Goal: Navigation & Orientation: Find specific page/section

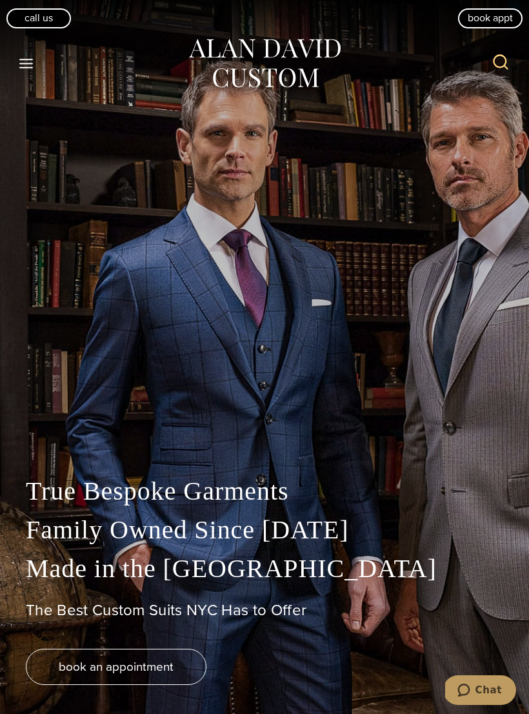
click at [32, 72] on button "Toggle Menu" at bounding box center [26, 63] width 27 height 23
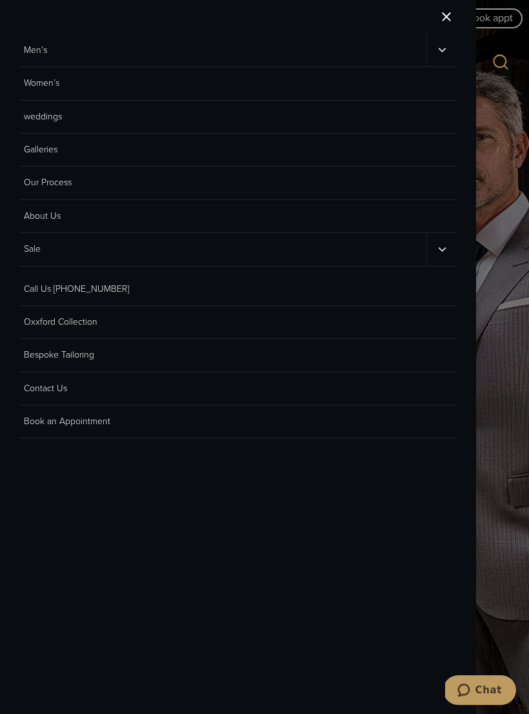
click at [188, 154] on link "Galleries" at bounding box center [238, 150] width 438 height 33
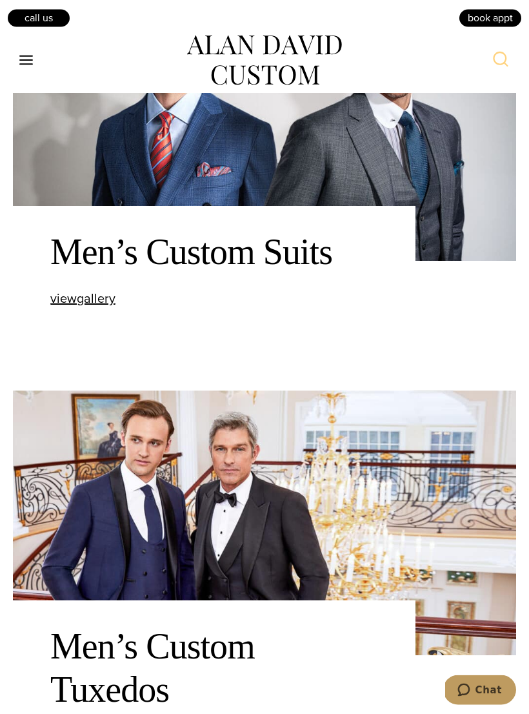
scroll to position [766, 0]
click at [105, 308] on span "view Men’s Custom Suits gallery" at bounding box center [82, 297] width 65 height 19
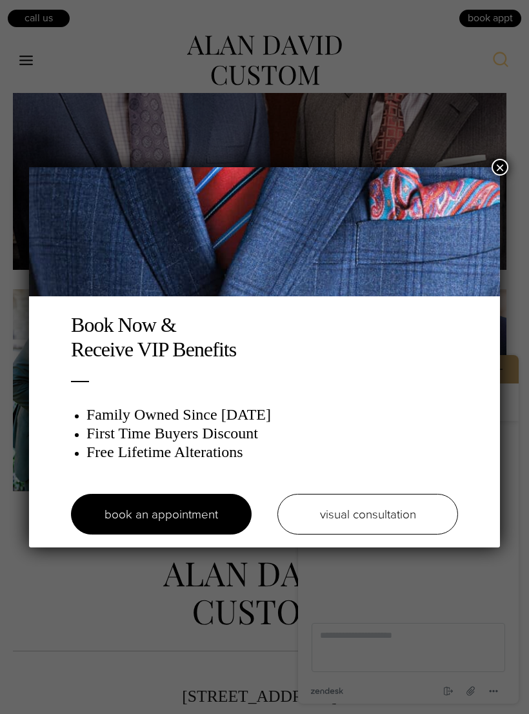
scroll to position [3027, 0]
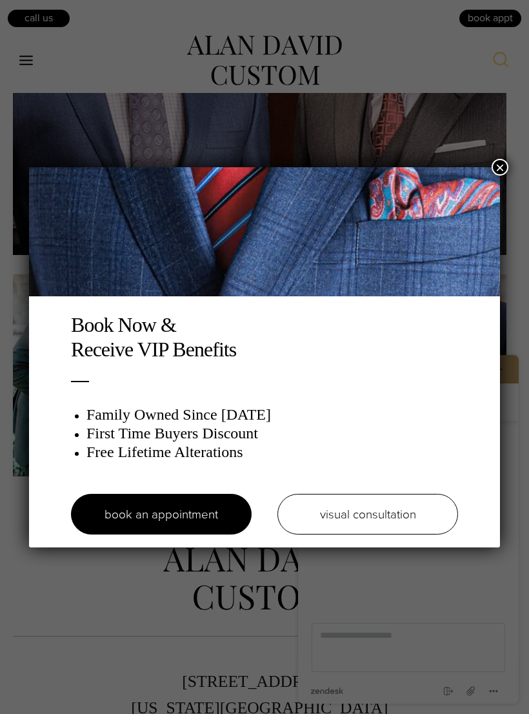
click at [503, 164] on button "×" at bounding box center [500, 167] width 17 height 17
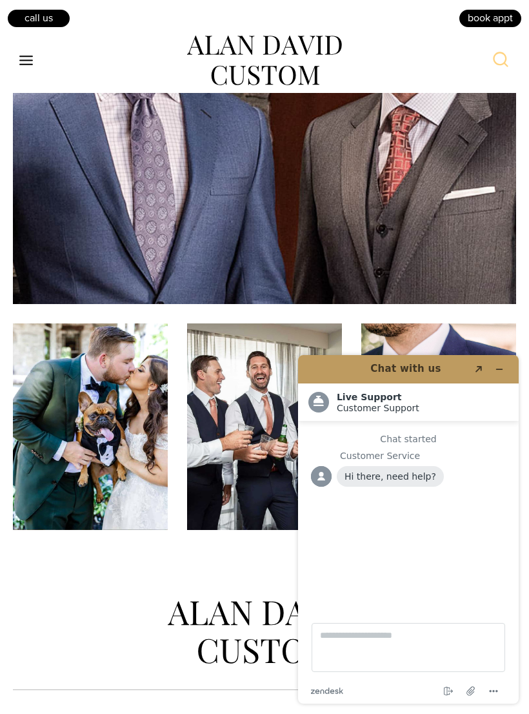
click at [501, 374] on button "Minimize widget" at bounding box center [499, 369] width 21 height 18
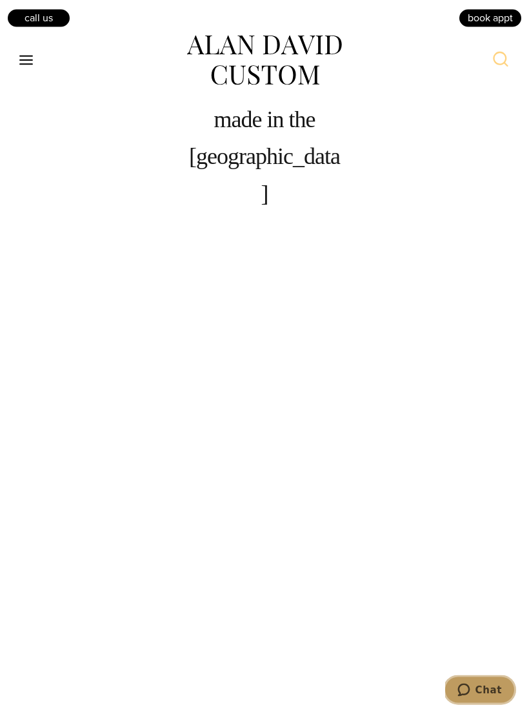
scroll to position [902, 0]
